Goal: Check status: Check status

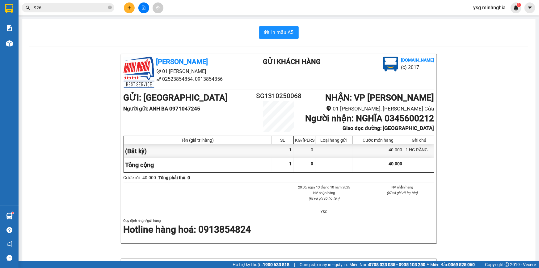
click at [144, 6] on icon "file-add" at bounding box center [143, 8] width 3 height 4
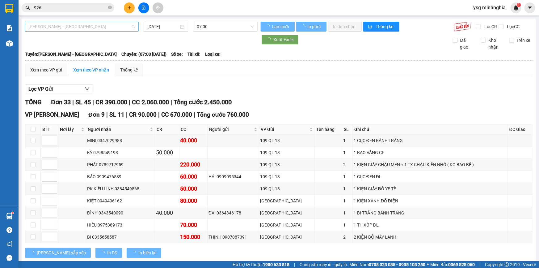
click at [93, 24] on span "[PERSON_NAME] - [GEOGRAPHIC_DATA]" at bounding box center [81, 26] width 107 height 9
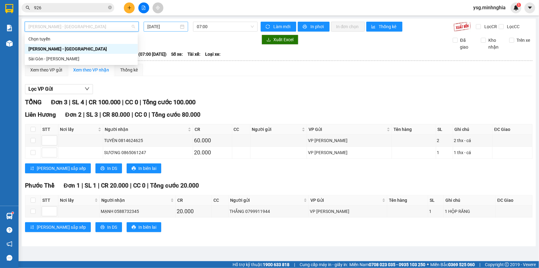
click at [160, 25] on input "[DATE]" at bounding box center [163, 26] width 32 height 7
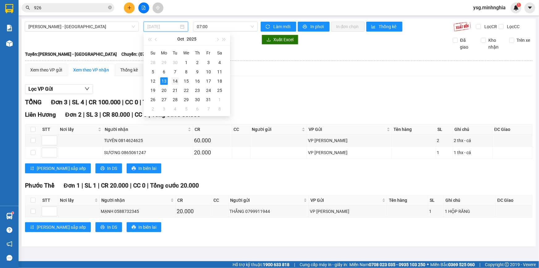
click at [177, 79] on div "14" at bounding box center [174, 80] width 7 height 7
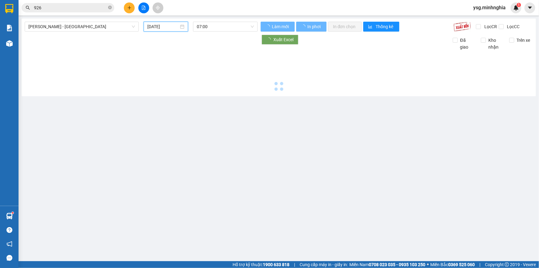
type input "[DATE]"
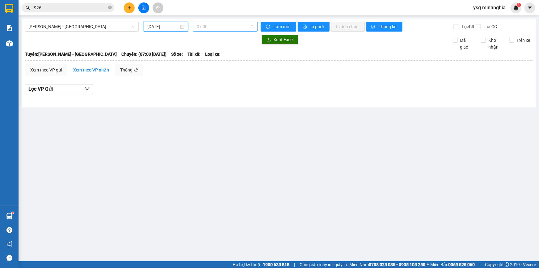
click at [217, 22] on span "07:00" at bounding box center [225, 26] width 57 height 9
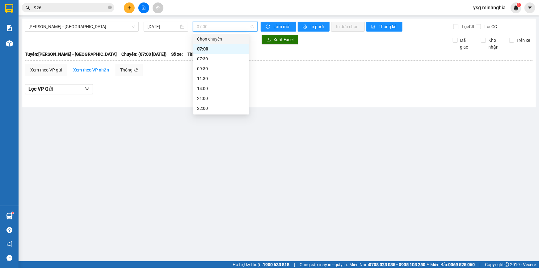
scroll to position [15, 0]
